Goal: Task Accomplishment & Management: Use online tool/utility

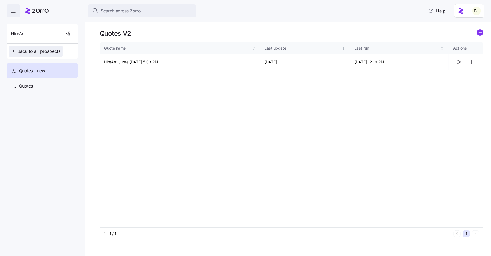
click at [50, 50] on span "Back to all prospects" at bounding box center [36, 51] width 50 height 7
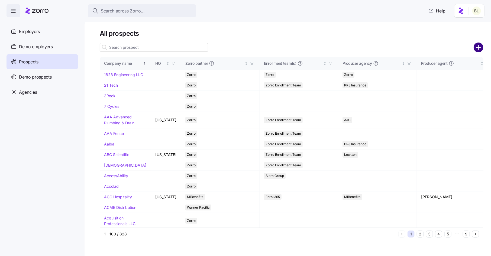
click at [479, 43] on circle "add icon" at bounding box center [478, 47] width 9 height 9
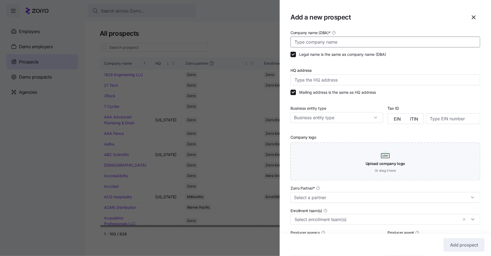
click at [328, 42] on input "Company name (DBA) *" at bounding box center [386, 42] width 190 height 11
type input "Basic Carbide Corporation"
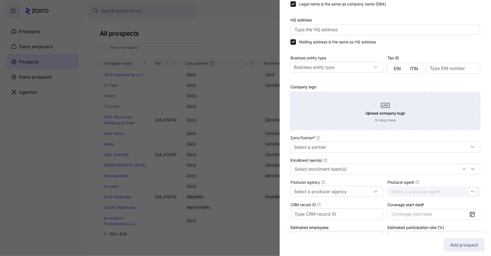
scroll to position [71, 0]
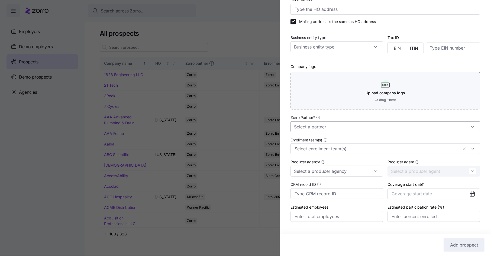
click at [329, 127] on input "Zorro Partner *" at bounding box center [386, 126] width 190 height 11
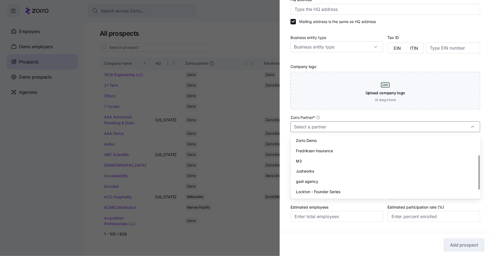
scroll to position [0, 0]
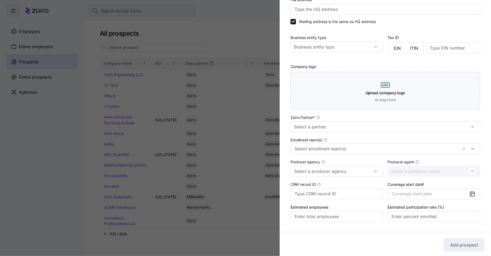
click at [332, 115] on div "Zorro Partner *" at bounding box center [386, 123] width 190 height 18
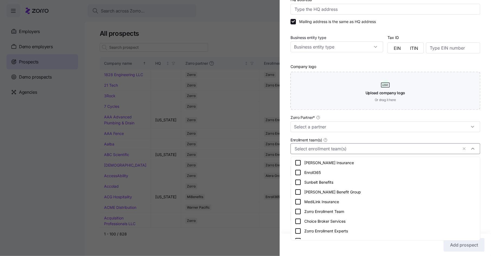
click at [320, 152] on input "Enrollment team(s)" at bounding box center [377, 148] width 164 height 7
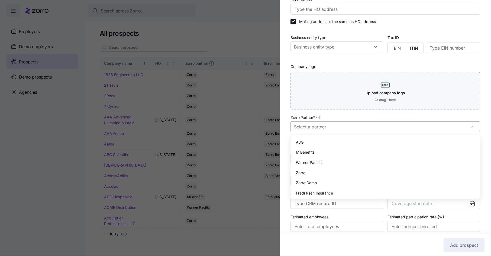
click at [328, 129] on input "Zorro Partner *" at bounding box center [386, 126] width 190 height 11
click at [317, 171] on div "Zorro" at bounding box center [385, 173] width 185 height 10
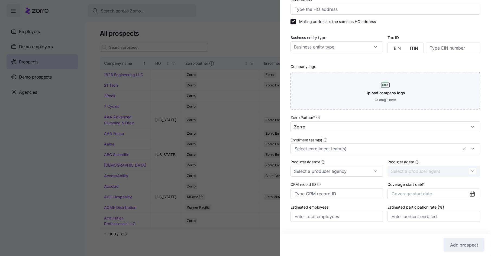
type input "Zorro"
click at [326, 149] on input "Enrollment team(s)" at bounding box center [377, 148] width 164 height 7
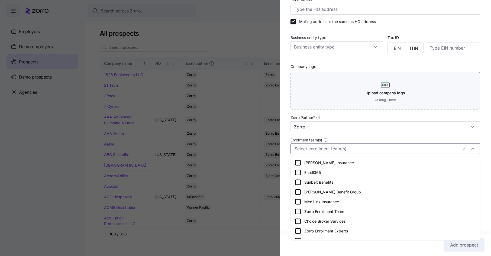
click at [299, 209] on icon at bounding box center [298, 211] width 7 height 7
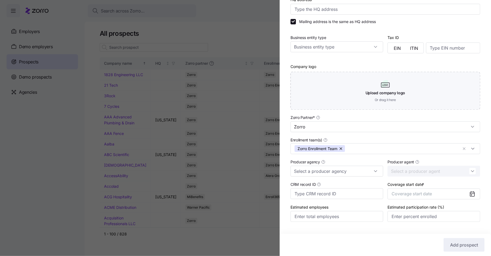
click at [287, 191] on div "Company name (DBA) * Basic Carbide Corporation Legal name is the same as compan…" at bounding box center [385, 96] width 211 height 274
click at [317, 174] on input "Producer agency" at bounding box center [337, 171] width 93 height 11
click at [325, 188] on span "AssuredPartners" at bounding box center [311, 186] width 30 height 6
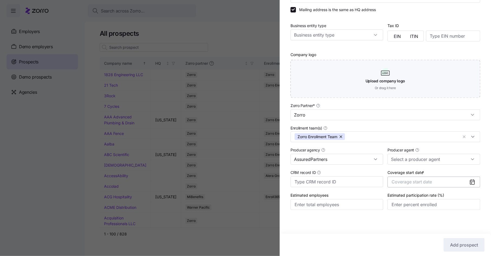
type input "AssuredPartners"
click at [417, 182] on span "Coverage start date" at bounding box center [412, 181] width 40 height 5
click at [469, 114] on icon "button" at bounding box center [468, 116] width 5 height 5
click at [410, 130] on button "Jan" at bounding box center [405, 129] width 27 height 11
click at [459, 244] on span "Add prospect" at bounding box center [464, 245] width 28 height 7
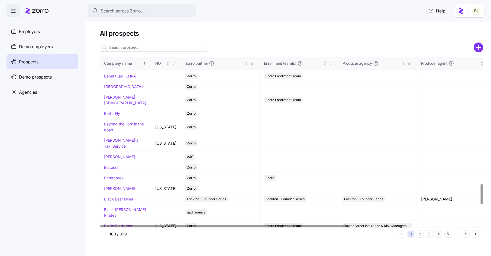
scroll to position [1047, 0]
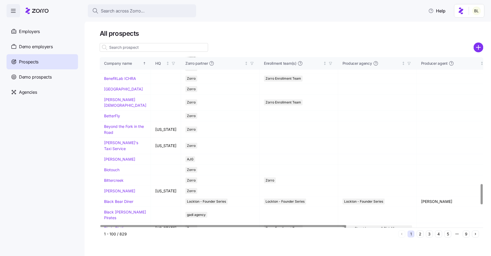
click at [123, 17] on link "Basic Carbide Corporation" at bounding box center [116, 12] width 25 height 11
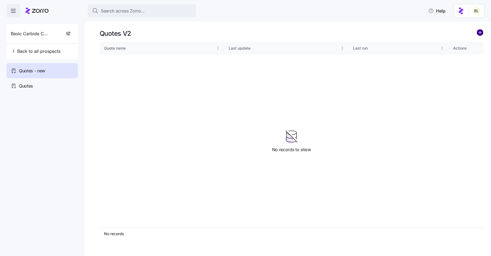
click at [479, 33] on circle "add icon" at bounding box center [480, 33] width 6 height 6
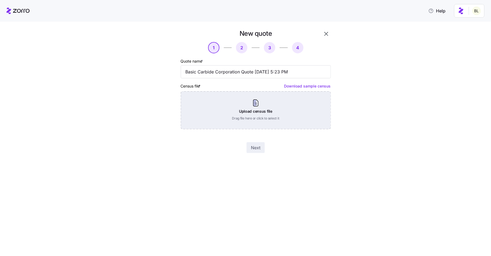
click at [259, 108] on div "Upload census file Drag file here or click to select it" at bounding box center [256, 110] width 150 height 38
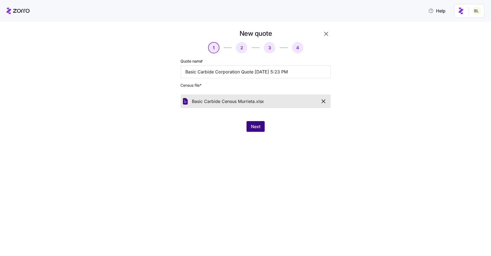
click at [255, 126] on span "Next" at bounding box center [255, 126] width 9 height 7
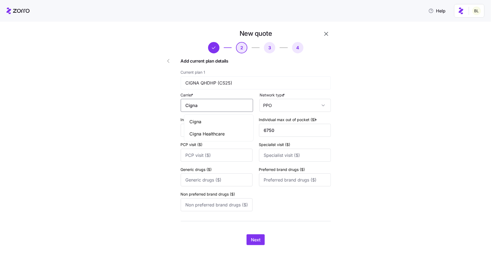
click at [212, 106] on input "Cigna" at bounding box center [217, 105] width 72 height 13
click at [212, 120] on div "Cigna" at bounding box center [218, 122] width 67 height 12
click at [260, 235] on button "Next" at bounding box center [256, 239] width 18 height 11
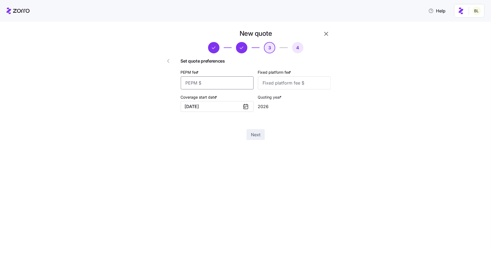
click at [234, 85] on input "PEPM fee *" at bounding box center [217, 82] width 73 height 13
type input "50"
type input "100"
click at [255, 135] on span "Next" at bounding box center [255, 134] width 9 height 7
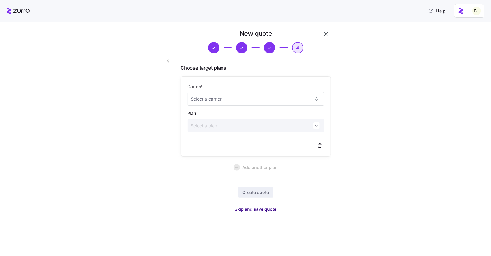
click at [256, 209] on span "Skip and save quote" at bounding box center [256, 209] width 42 height 7
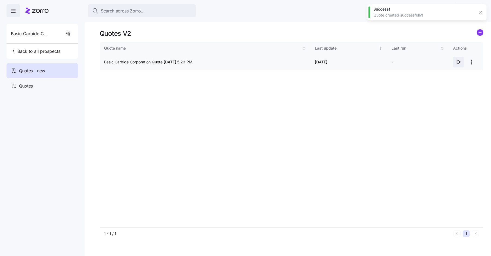
click at [459, 62] on icon "button" at bounding box center [458, 62] width 7 height 7
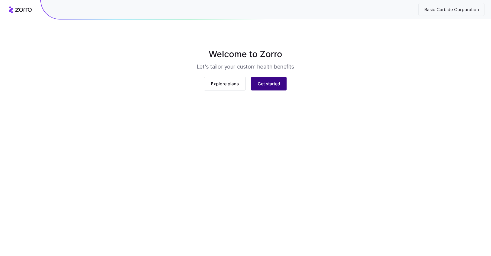
click at [277, 87] on span "Get started" at bounding box center [269, 83] width 22 height 7
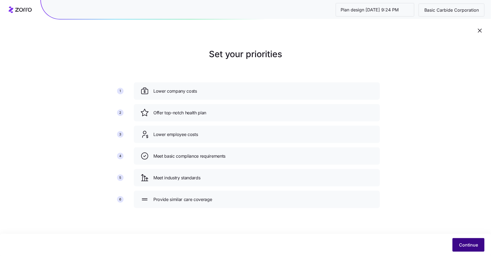
click at [478, 242] on span "Continue" at bounding box center [468, 245] width 19 height 7
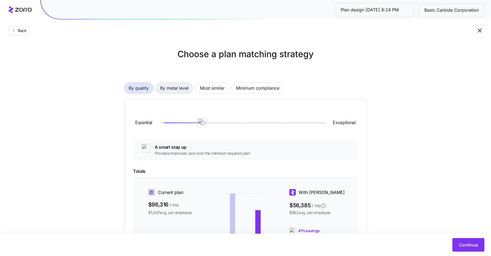
click at [189, 86] on button "By metal level" at bounding box center [175, 87] width 38 height 11
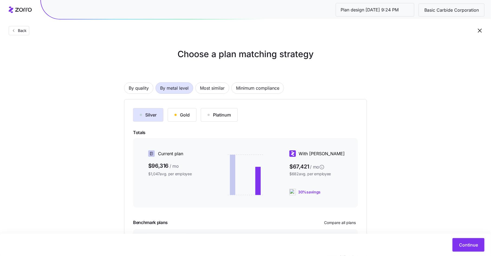
click at [185, 115] on div "Gold" at bounding box center [182, 115] width 15 height 7
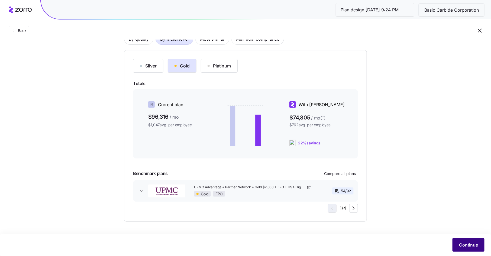
click at [462, 243] on span "Continue" at bounding box center [468, 245] width 19 height 7
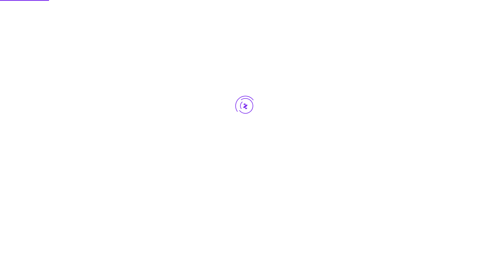
scroll to position [0, 0]
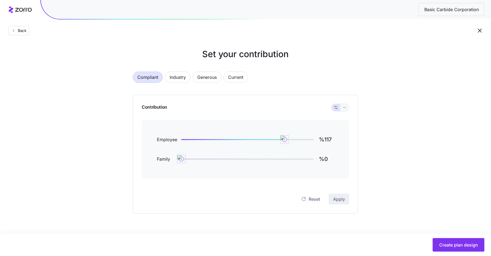
click at [345, 108] on icon "button" at bounding box center [345, 107] width 4 height 7
click at [343, 103] on div "Contribution" at bounding box center [246, 107] width 208 height 25
click at [343, 109] on icon "button" at bounding box center [345, 107] width 4 height 7
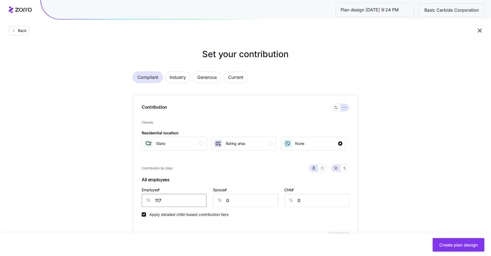
drag, startPoint x: 163, startPoint y: 203, endPoint x: 143, endPoint y: 203, distance: 19.5
click at [143, 203] on div "% 117" at bounding box center [174, 200] width 65 height 13
type input "20"
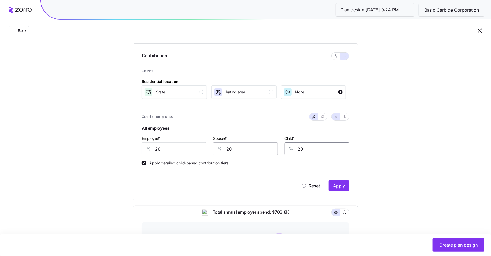
scroll to position [76, 0]
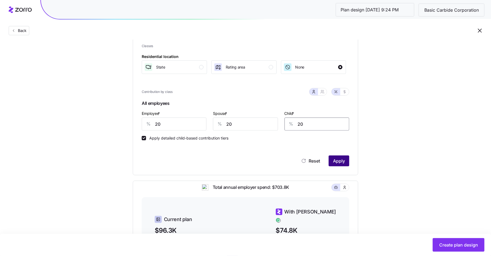
type input "20"
click at [341, 158] on span "Apply" at bounding box center [339, 161] width 12 height 7
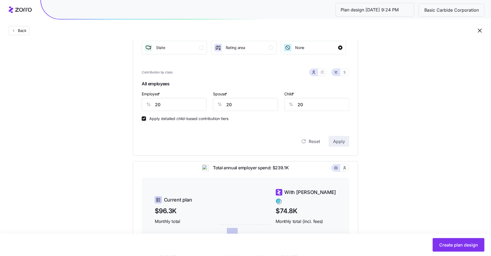
scroll to position [92, 0]
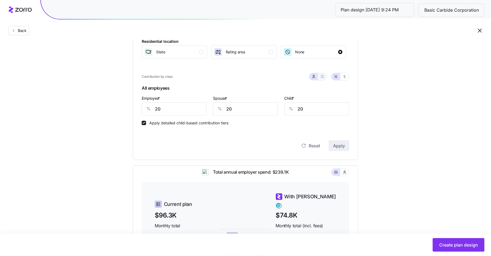
click at [320, 75] on button "button" at bounding box center [322, 76] width 9 height 7
click at [314, 75] on icon "button" at bounding box center [314, 77] width 4 height 4
drag, startPoint x: 167, startPoint y: 109, endPoint x: 158, endPoint y: 109, distance: 8.7
click at [158, 109] on input "20" at bounding box center [174, 108] width 65 height 13
type input "190"
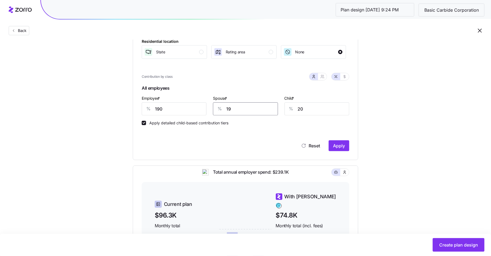
type input "19"
click at [341, 144] on span "Apply" at bounding box center [339, 146] width 12 height 7
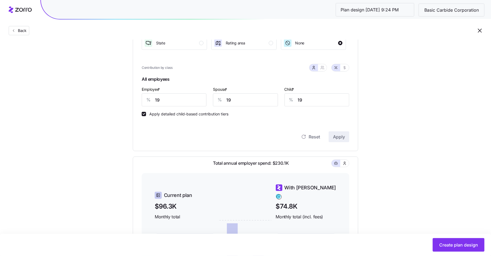
scroll to position [99, 0]
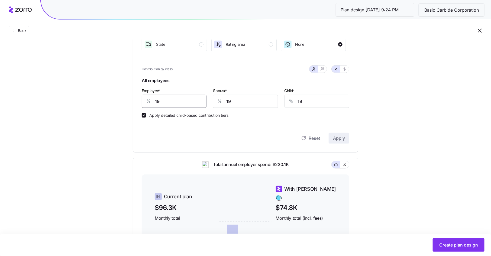
click at [165, 102] on input "19" at bounding box center [174, 101] width 65 height 13
type input "18"
click at [345, 139] on button "Apply" at bounding box center [339, 138] width 21 height 11
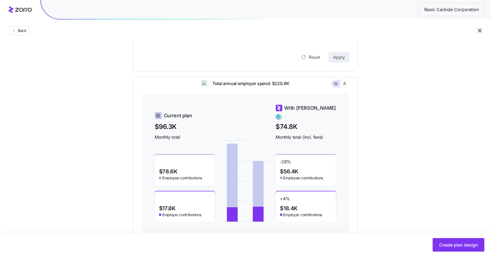
scroll to position [195, 0]
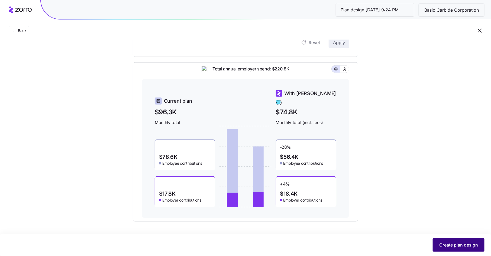
click at [444, 243] on span "Create plan design" at bounding box center [458, 245] width 39 height 7
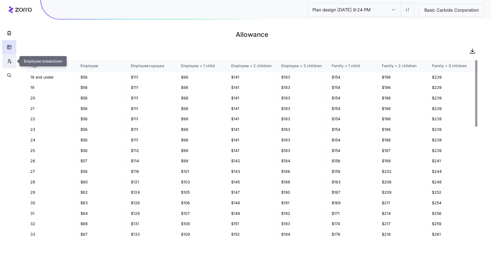
click at [8, 62] on icon "button" at bounding box center [9, 61] width 5 height 5
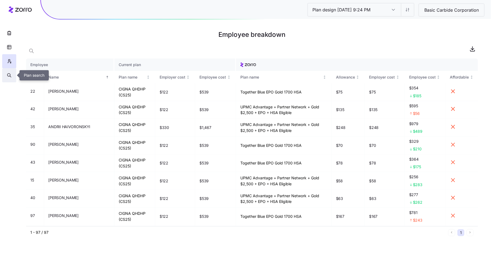
click at [9, 76] on icon "button" at bounding box center [9, 75] width 5 height 5
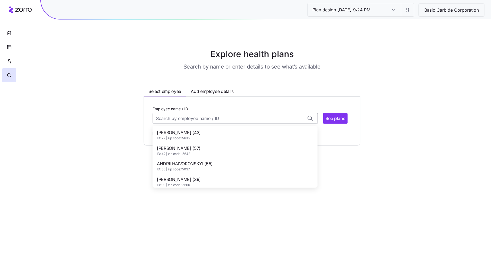
click at [177, 118] on input "Employee name / ID" at bounding box center [235, 118] width 165 height 11
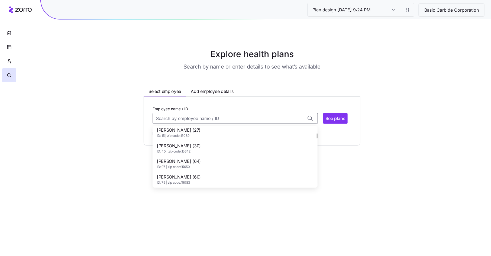
scroll to position [81, 0]
click at [181, 150] on span "ID: 40 | zip code: 15642" at bounding box center [179, 151] width 44 height 5
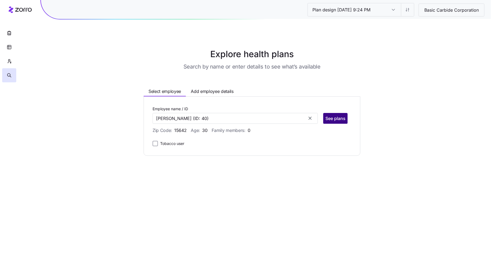
type input "[PERSON_NAME]"
click at [338, 118] on span "See plans" at bounding box center [335, 118] width 20 height 7
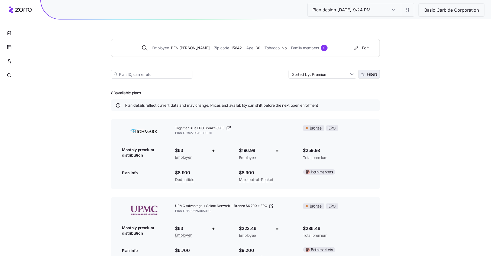
click at [378, 73] on button "Filters" at bounding box center [369, 74] width 21 height 9
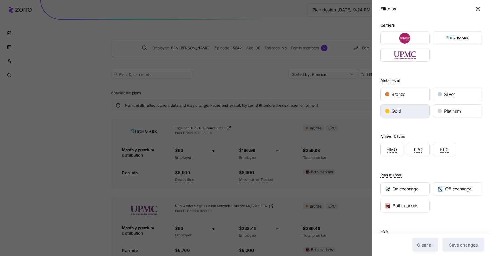
click at [412, 110] on div "Gold" at bounding box center [405, 111] width 49 height 13
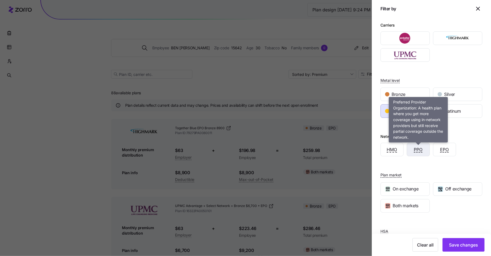
click at [418, 150] on span "PPO" at bounding box center [418, 149] width 9 height 7
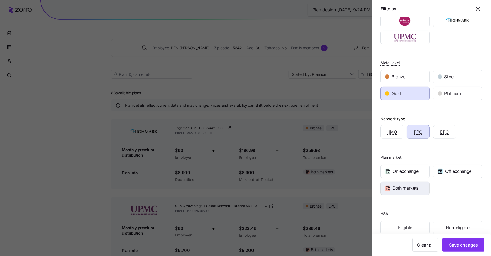
scroll to position [26, 0]
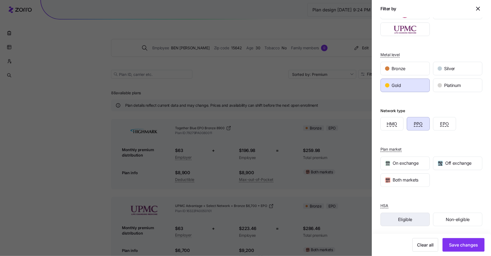
click at [405, 221] on span "Eligible" at bounding box center [405, 219] width 14 height 7
click at [461, 243] on span "Save changes" at bounding box center [463, 245] width 29 height 7
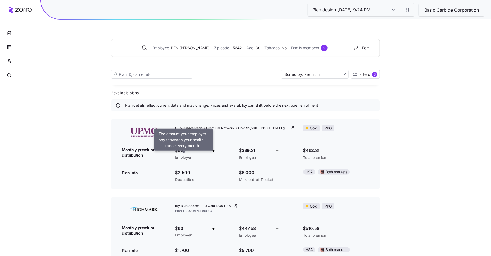
scroll to position [19, 0]
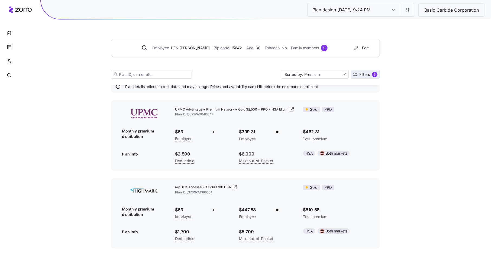
click at [362, 73] on span "Filters" at bounding box center [364, 75] width 11 height 4
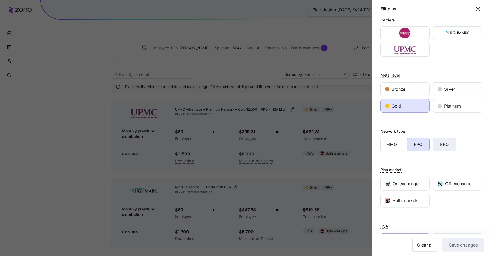
scroll to position [0, 0]
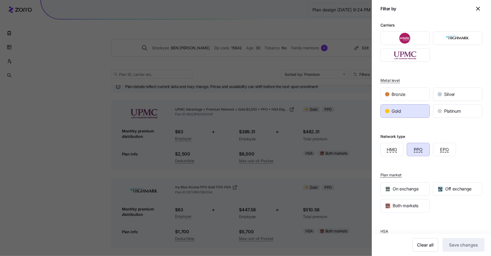
click at [477, 7] on icon "button" at bounding box center [478, 8] width 7 height 7
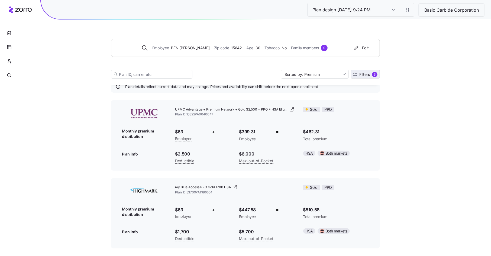
click at [360, 73] on span "Filters" at bounding box center [364, 75] width 11 height 4
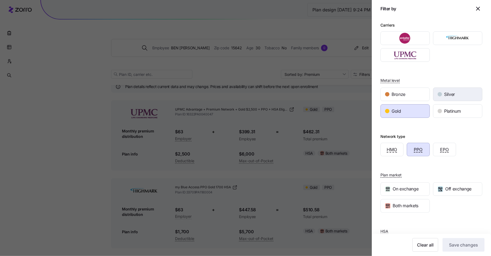
click at [453, 93] on span "Silver" at bounding box center [449, 94] width 11 height 7
click at [415, 117] on div "Gold" at bounding box center [405, 111] width 49 height 13
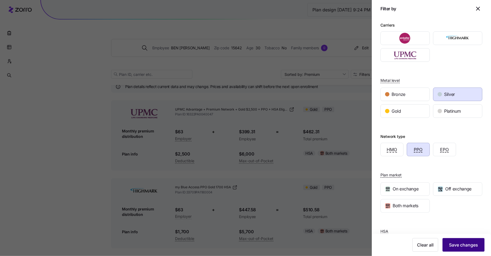
click at [468, 249] on button "Save changes" at bounding box center [464, 245] width 42 height 14
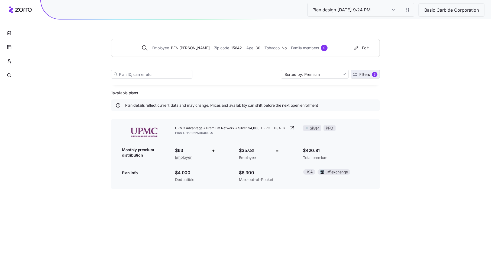
click at [364, 74] on span "Filters" at bounding box center [364, 75] width 11 height 4
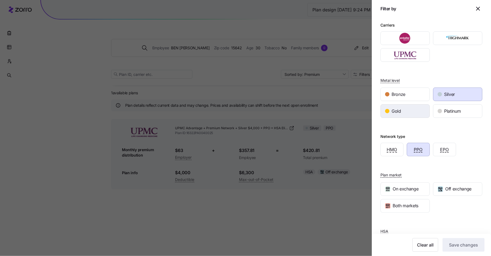
click at [402, 116] on div "Gold" at bounding box center [405, 111] width 49 height 13
click at [465, 91] on div "Silver" at bounding box center [457, 94] width 49 height 13
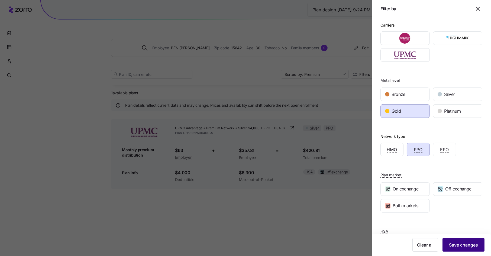
click at [461, 244] on span "Save changes" at bounding box center [463, 245] width 29 height 7
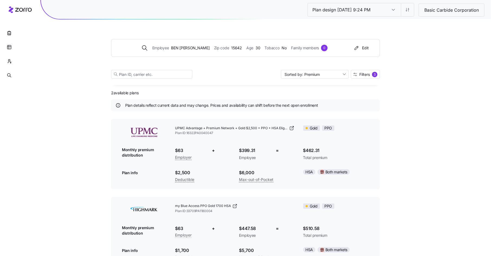
scroll to position [19, 0]
